Goal: Obtain resource: Download file/media

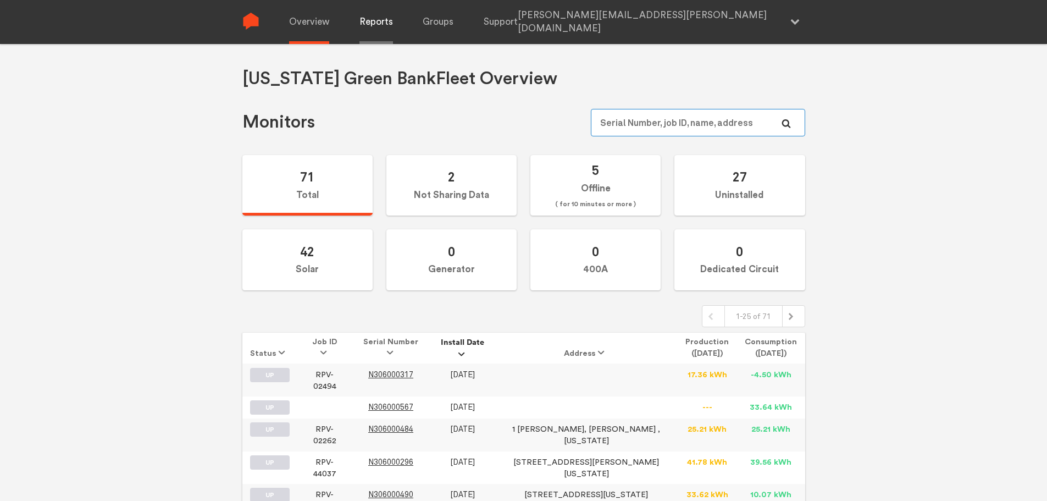
type input "[PERSON_NAME][EMAIL_ADDRESS][PERSON_NAME][DOMAIN_NAME]"
click at [380, 26] on link "Reports" at bounding box center [377, 22] width 34 height 44
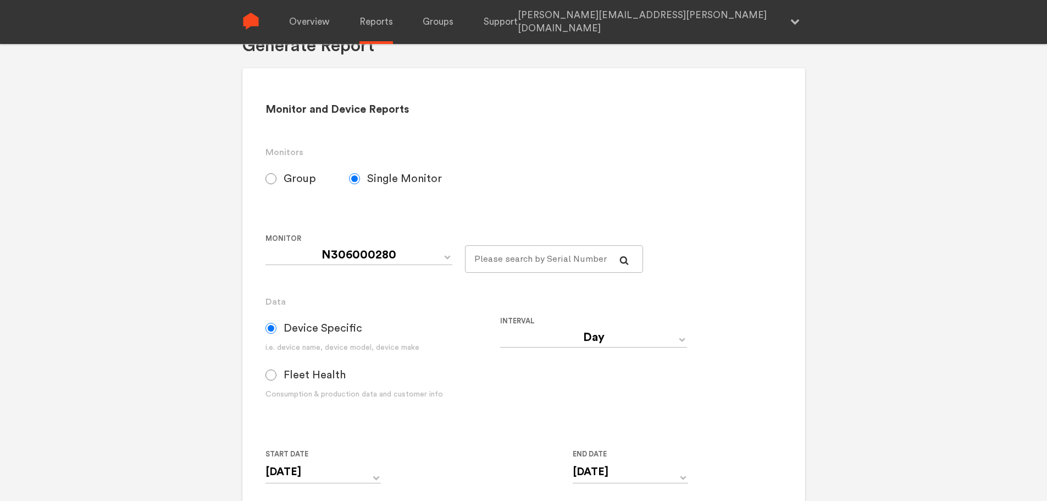
scroll to position [110, 0]
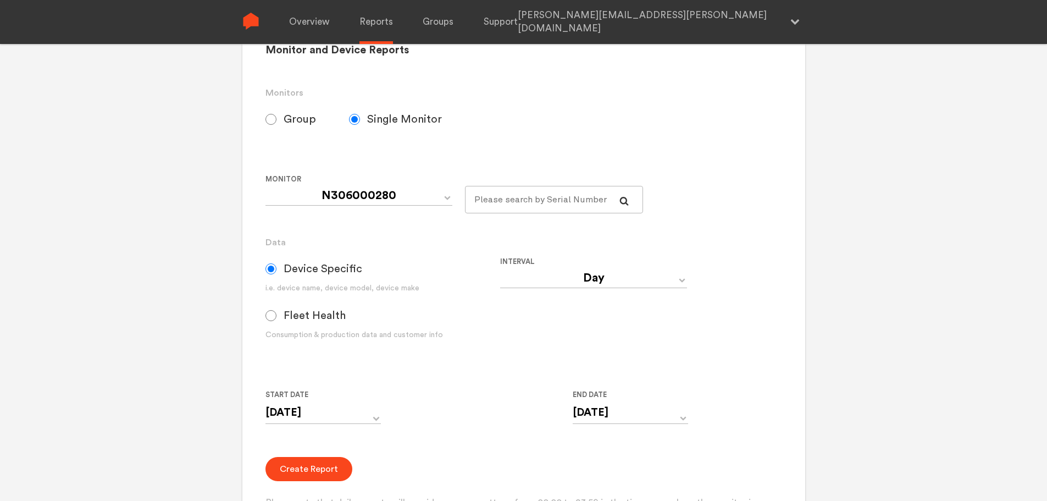
click at [276, 117] on input "Group" at bounding box center [271, 119] width 11 height 11
radio input "true"
radio input "false"
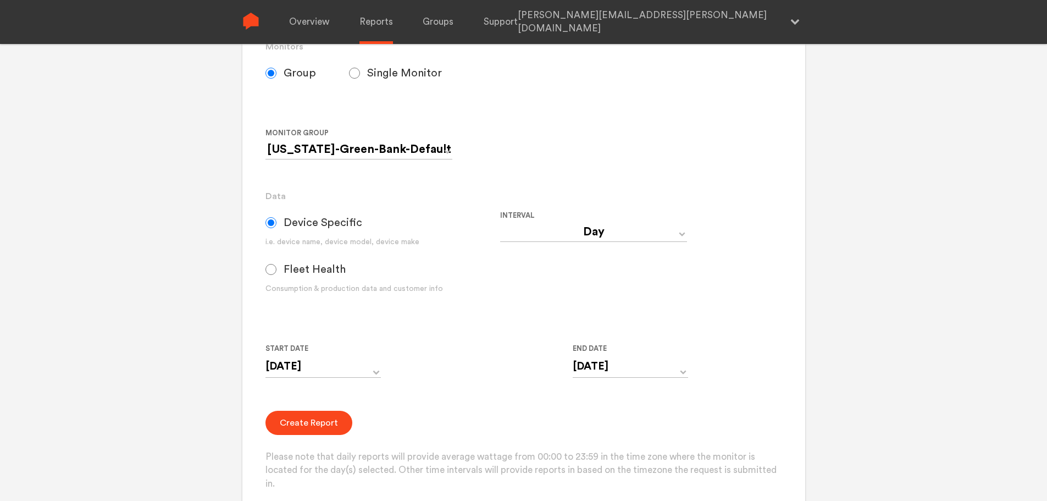
scroll to position [220, 0]
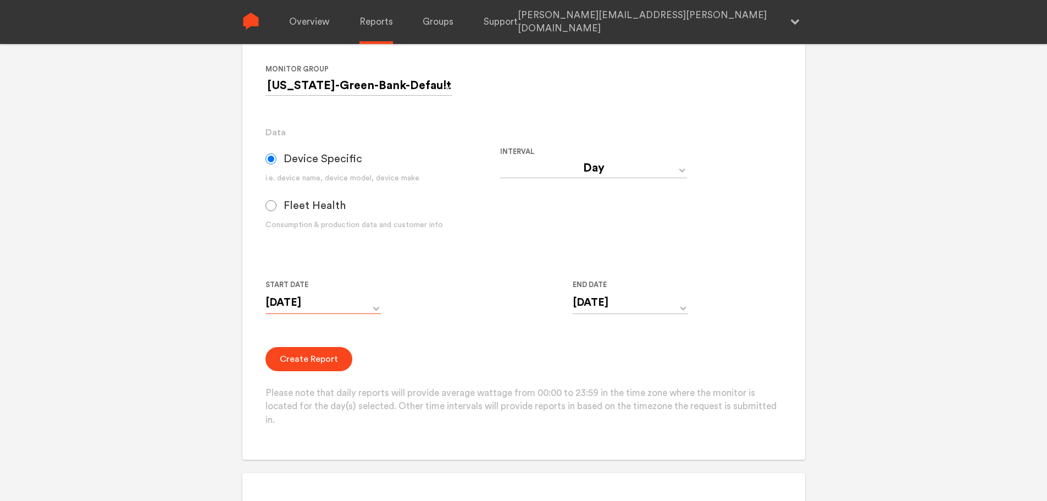
click at [365, 306] on input "[DATE]" at bounding box center [323, 302] width 115 height 23
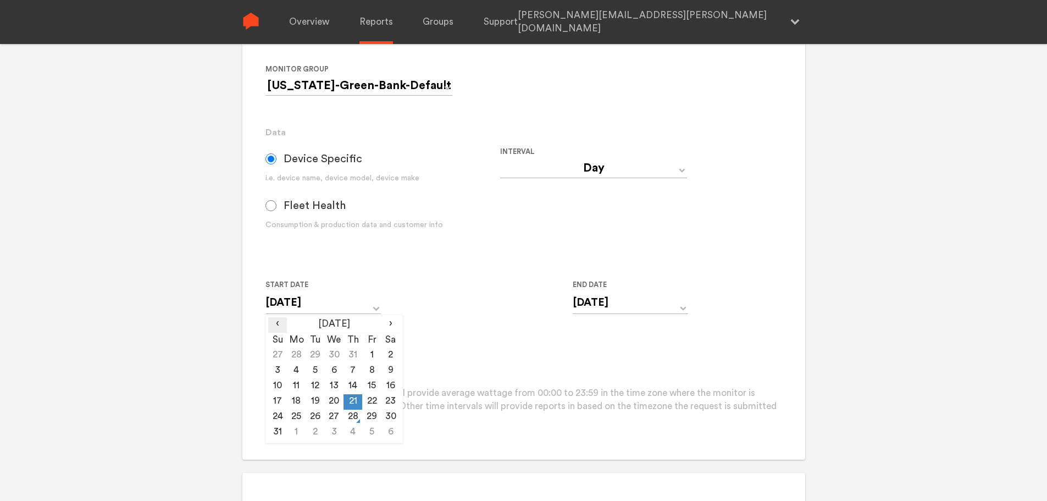
click at [278, 325] on span "‹" at bounding box center [277, 323] width 19 height 13
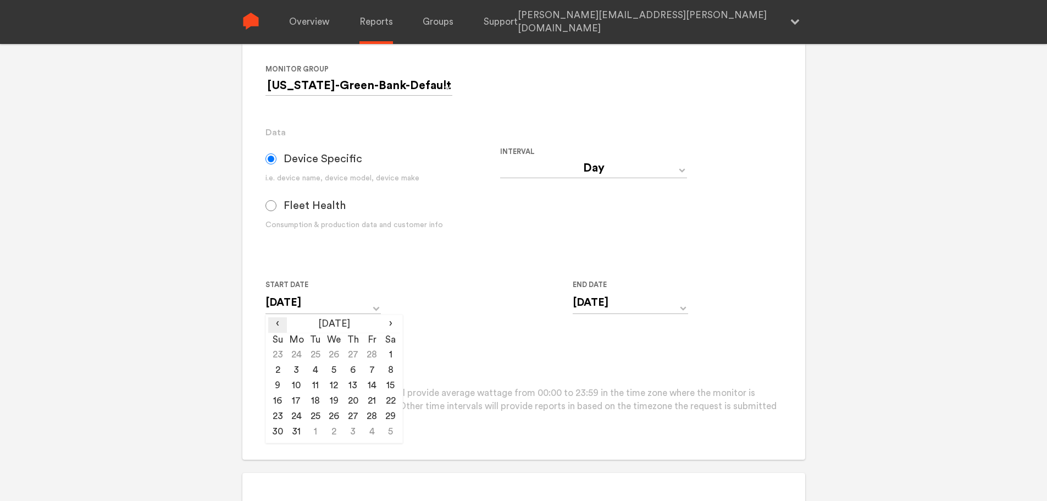
click at [278, 325] on span "‹" at bounding box center [277, 323] width 19 height 13
click at [334, 349] on td "1" at bounding box center [334, 355] width 19 height 15
type input "[DATE]"
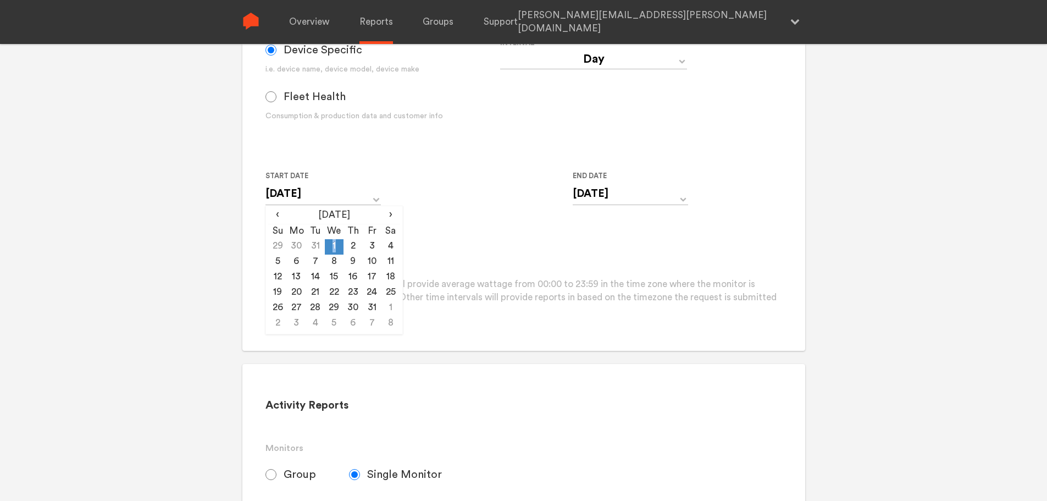
scroll to position [330, 0]
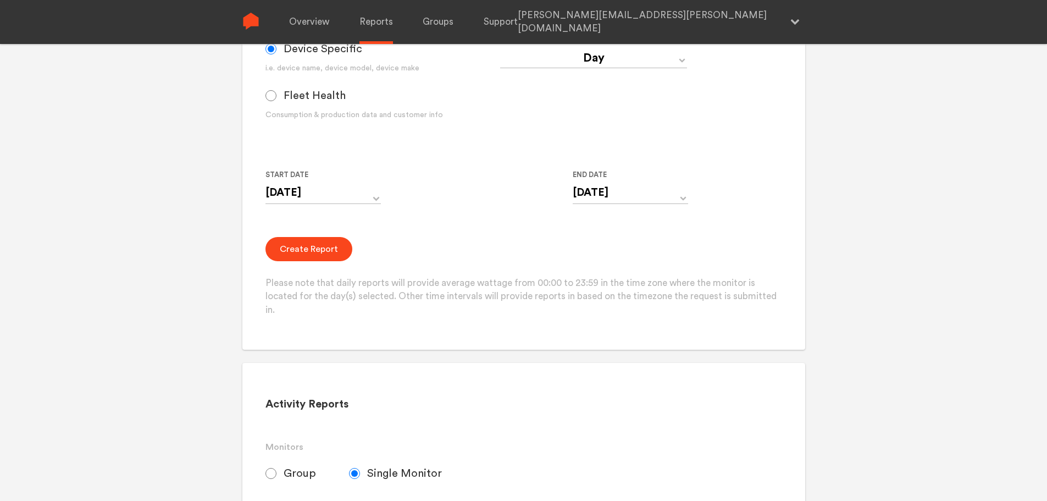
click at [506, 227] on form "Group Single Monitor Monitor Group [US_STATE]-Green-Bank-Default Monitor N30600…" at bounding box center [524, 102] width 516 height 432
click at [279, 256] on button "Create Report" at bounding box center [309, 249] width 87 height 24
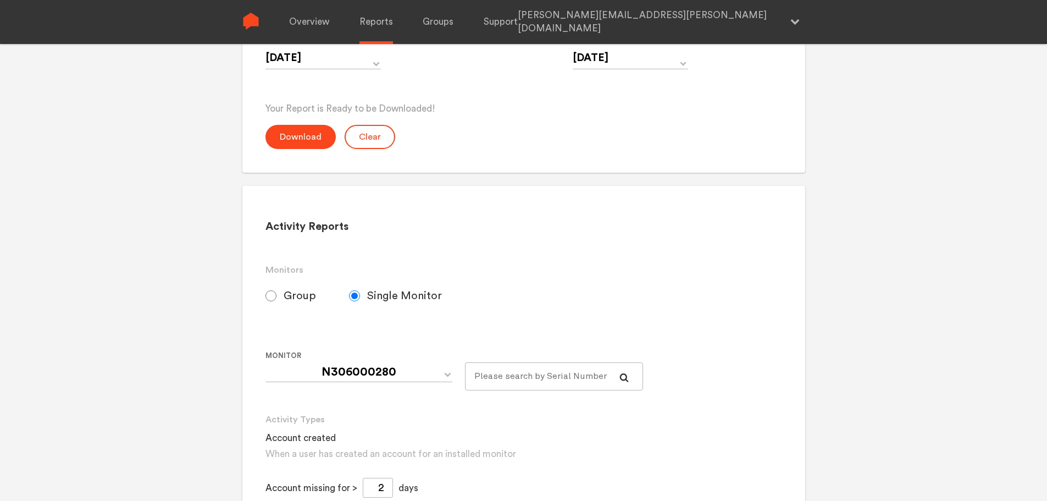
scroll to position [380, 0]
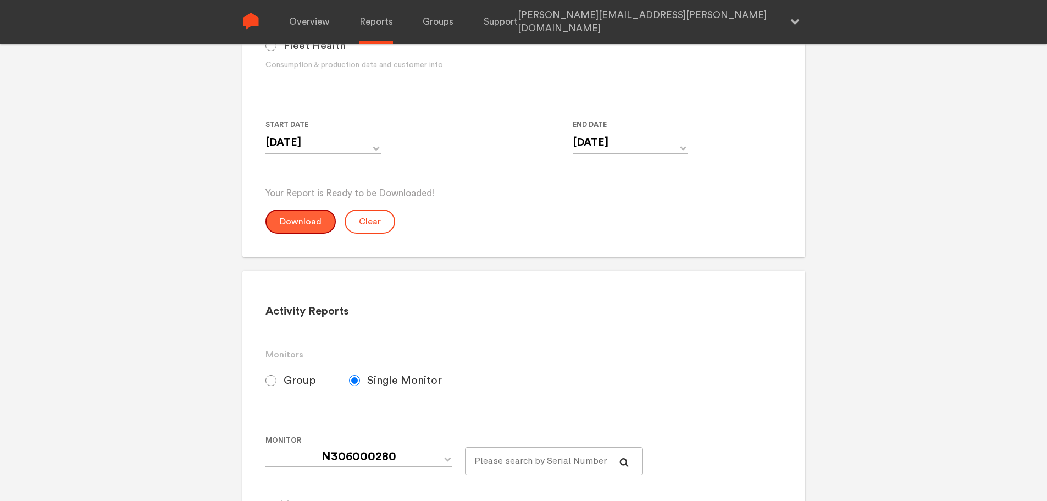
click at [301, 229] on button "Download" at bounding box center [301, 221] width 70 height 24
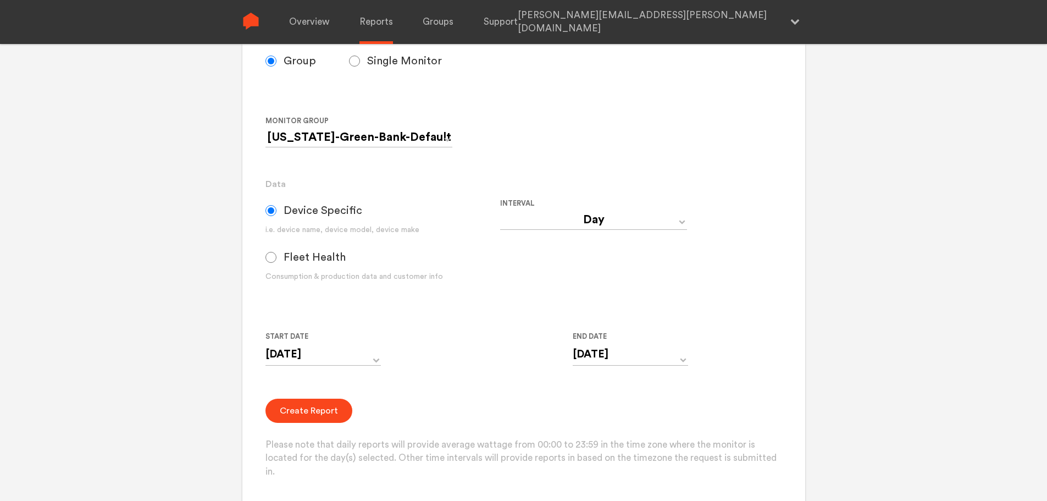
scroll to position [0, 0]
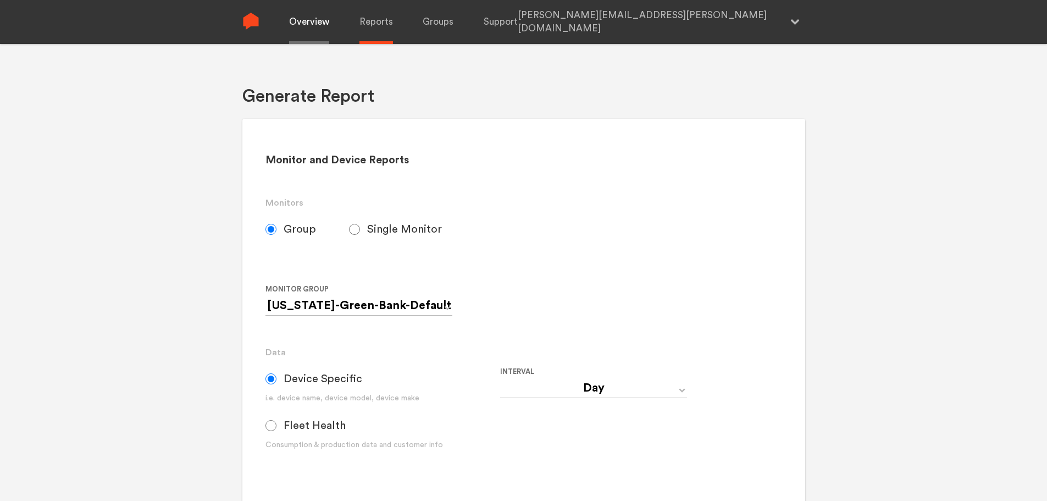
click at [290, 30] on link "Overview" at bounding box center [309, 22] width 40 height 44
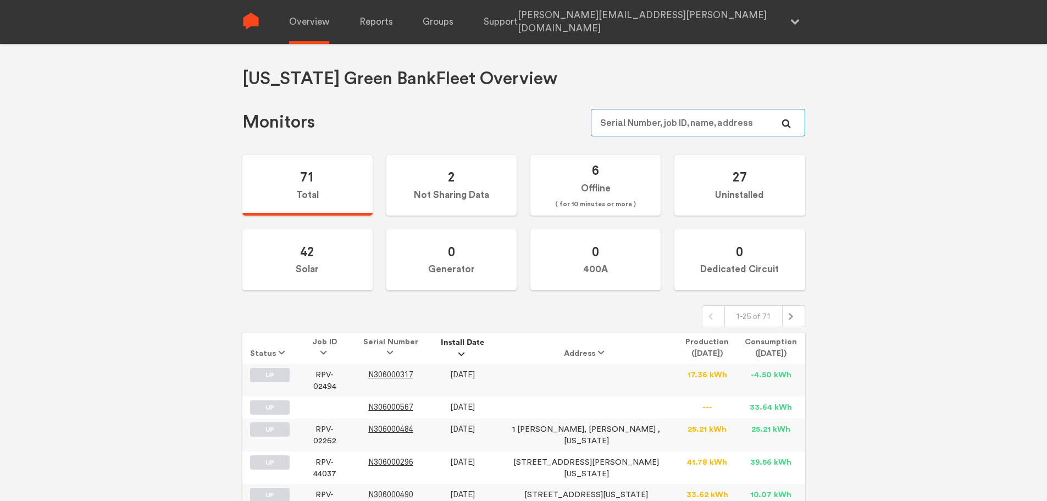
click at [741, 126] on input "text" at bounding box center [698, 122] width 214 height 27
type input "[PERSON_NAME]"
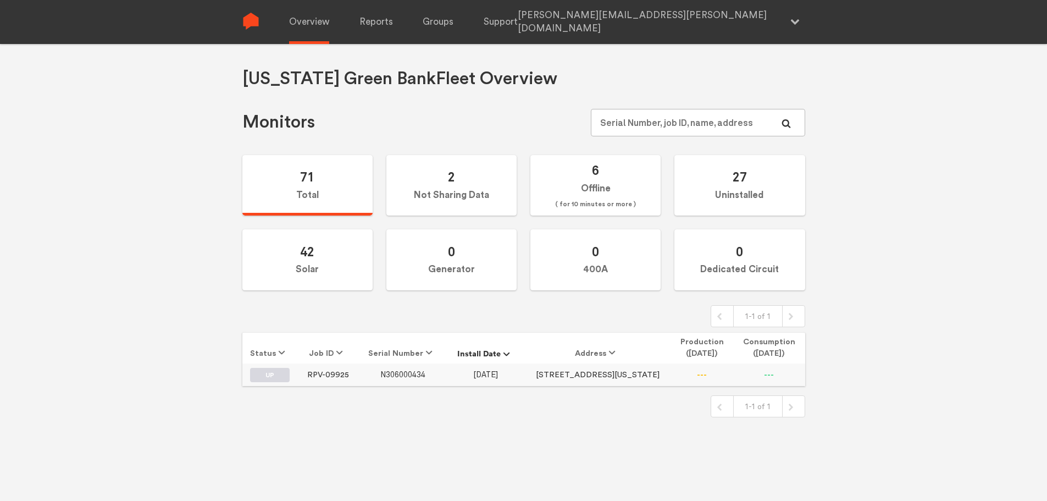
click at [401, 374] on span "N306000434" at bounding box center [402, 374] width 45 height 9
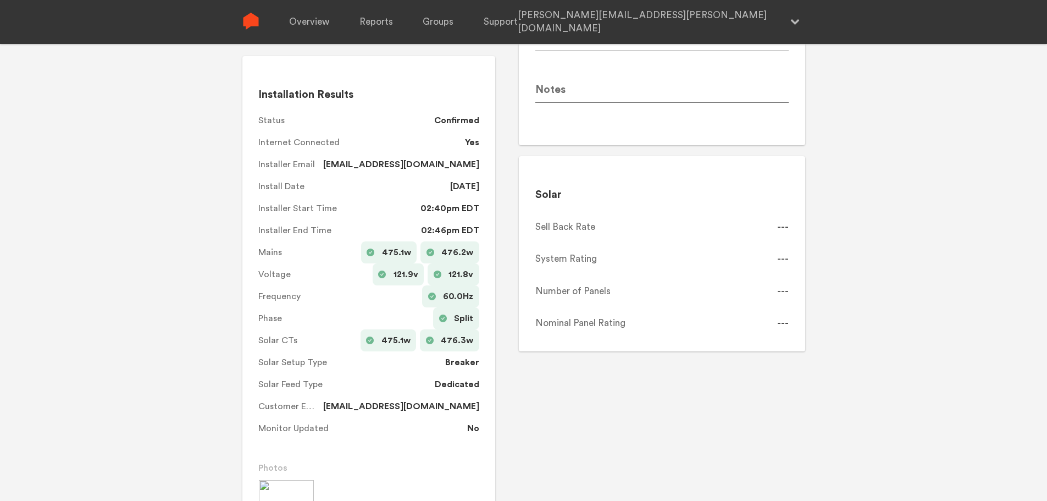
scroll to position [385, 0]
